Goal: Find specific page/section

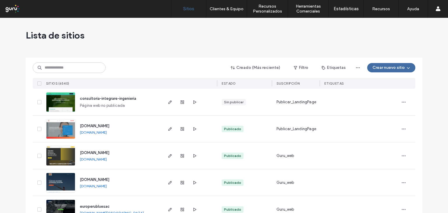
drag, startPoint x: 424, startPoint y: 0, endPoint x: 135, endPoint y: 23, distance: 289.9
click at [135, 22] on div "Lista de sitios" at bounding box center [224, 35] width 397 height 35
click at [333, 32] on div "Lista de sitios" at bounding box center [224, 35] width 397 height 35
drag, startPoint x: 403, startPoint y: 1, endPoint x: 193, endPoint y: 34, distance: 213.1
click at [193, 34] on div "Lista de sitios" at bounding box center [224, 35] width 397 height 35
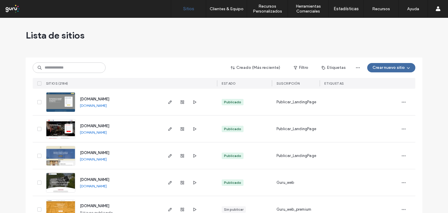
drag, startPoint x: 439, startPoint y: 0, endPoint x: 165, endPoint y: 39, distance: 277.1
click at [165, 39] on div "Lista de sitios" at bounding box center [224, 35] width 397 height 35
drag, startPoint x: 392, startPoint y: 1, endPoint x: 161, endPoint y: 32, distance: 233.6
click at [161, 32] on div "Lista de sitios" at bounding box center [224, 35] width 397 height 35
click at [49, 66] on input at bounding box center [69, 67] width 73 height 11
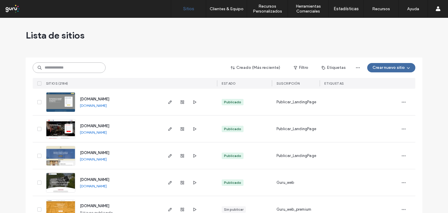
paste input "**********"
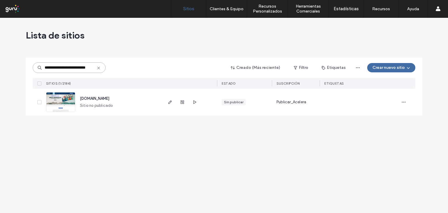
type input "**********"
click at [70, 100] on img at bounding box center [60, 113] width 29 height 40
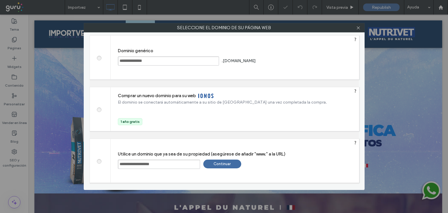
click at [220, 162] on div "Continuar" at bounding box center [222, 164] width 38 height 9
